Goal: Information Seeking & Learning: Learn about a topic

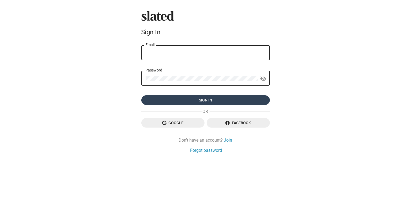
type input "jodie@jodiebentley.com"
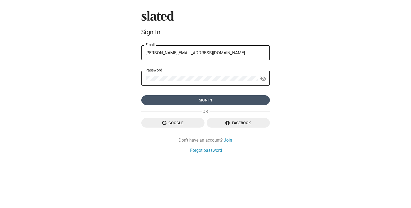
click at [188, 100] on span "Sign in" at bounding box center [206, 100] width 120 height 10
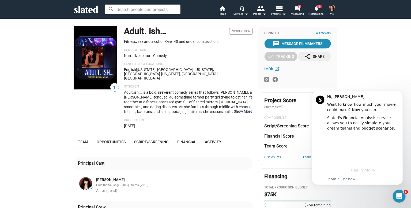
click at [239, 109] on button "… Show More" at bounding box center [243, 111] width 19 height 5
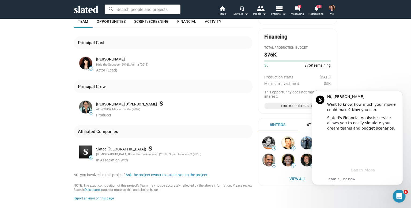
scroll to position [143, 0]
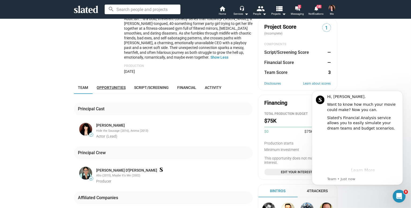
click at [110, 84] on link "Opportunities" at bounding box center [111, 87] width 37 height 13
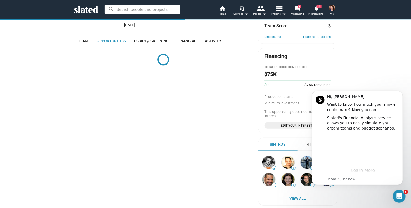
scroll to position [128, 0]
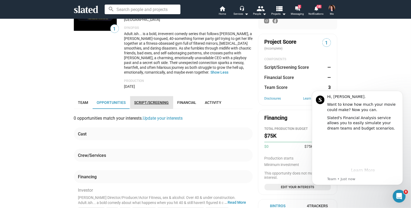
click at [145, 96] on link "Script/Screening" at bounding box center [151, 102] width 43 height 13
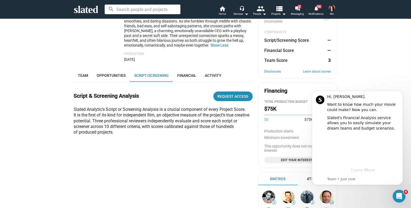
scroll to position [53, 0]
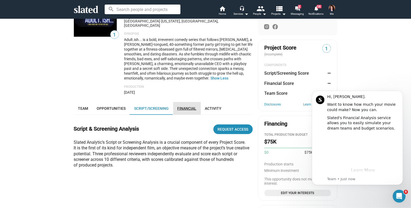
click at [183, 106] on span "Financial" at bounding box center [186, 108] width 19 height 4
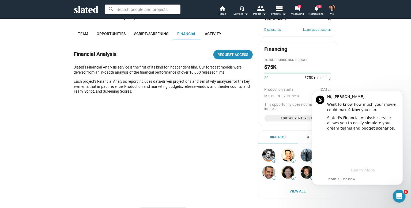
scroll to position [128, 0]
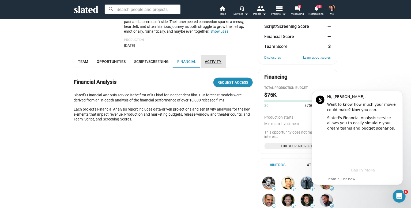
click at [212, 59] on span "Activity" at bounding box center [213, 61] width 17 height 4
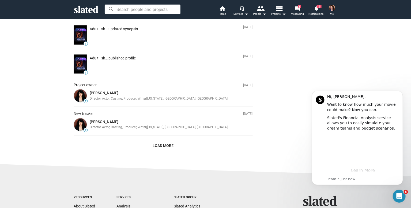
scroll to position [328, 0]
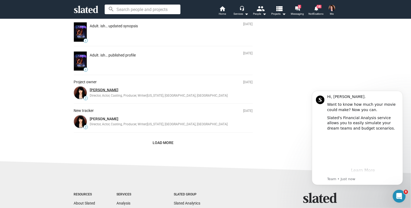
click at [96, 88] on link "[PERSON_NAME]" at bounding box center [104, 90] width 29 height 4
